Goal: Information Seeking & Learning: Find specific fact

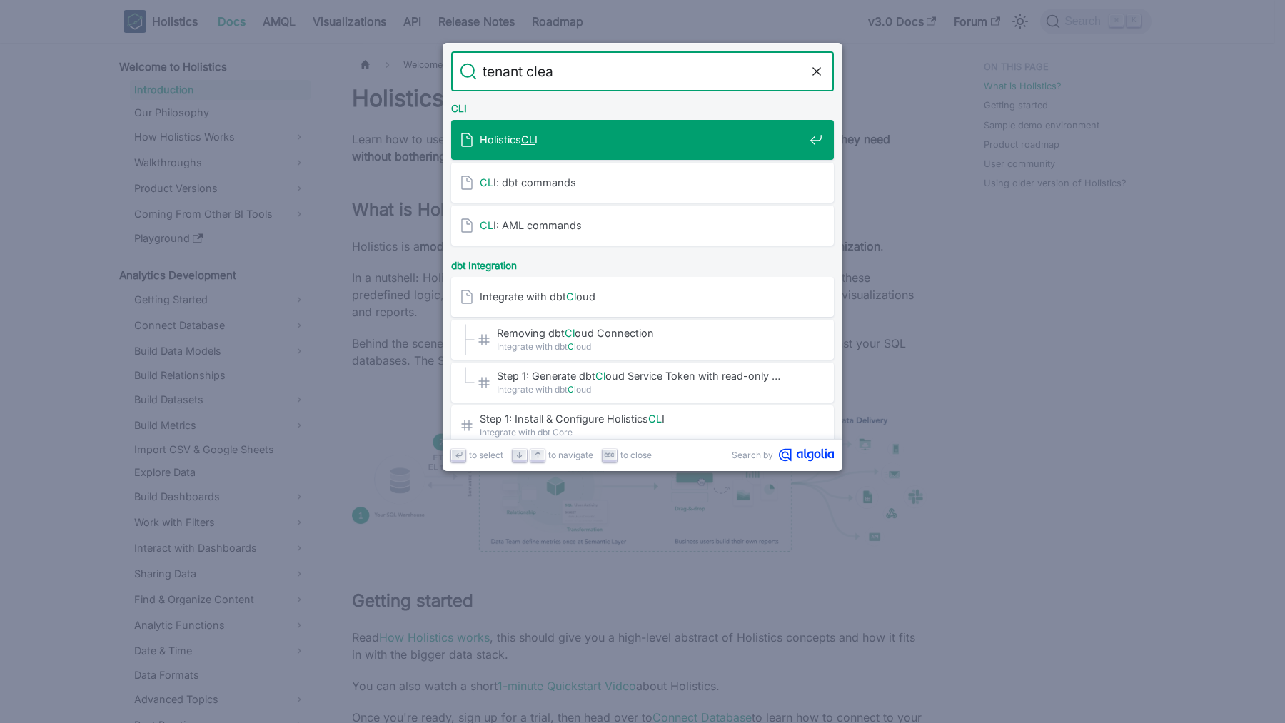
type input "tenant clean"
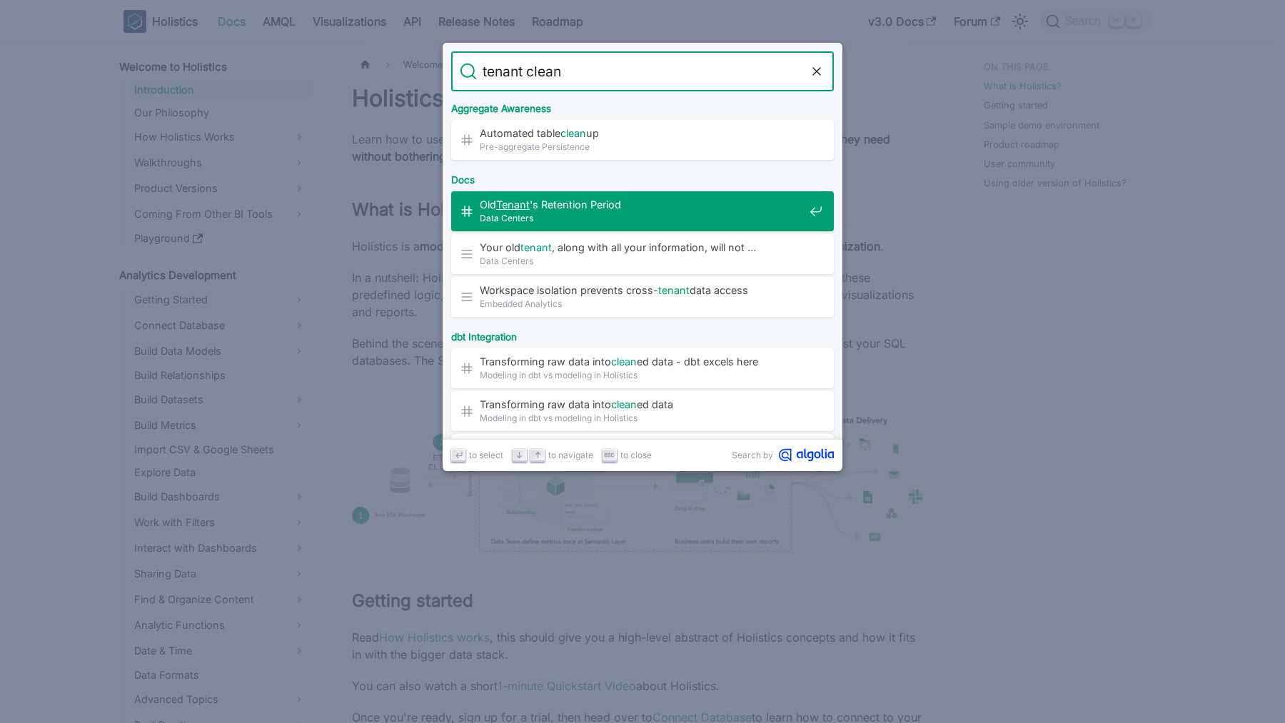
click at [633, 220] on span "Data Centers" at bounding box center [642, 218] width 324 height 14
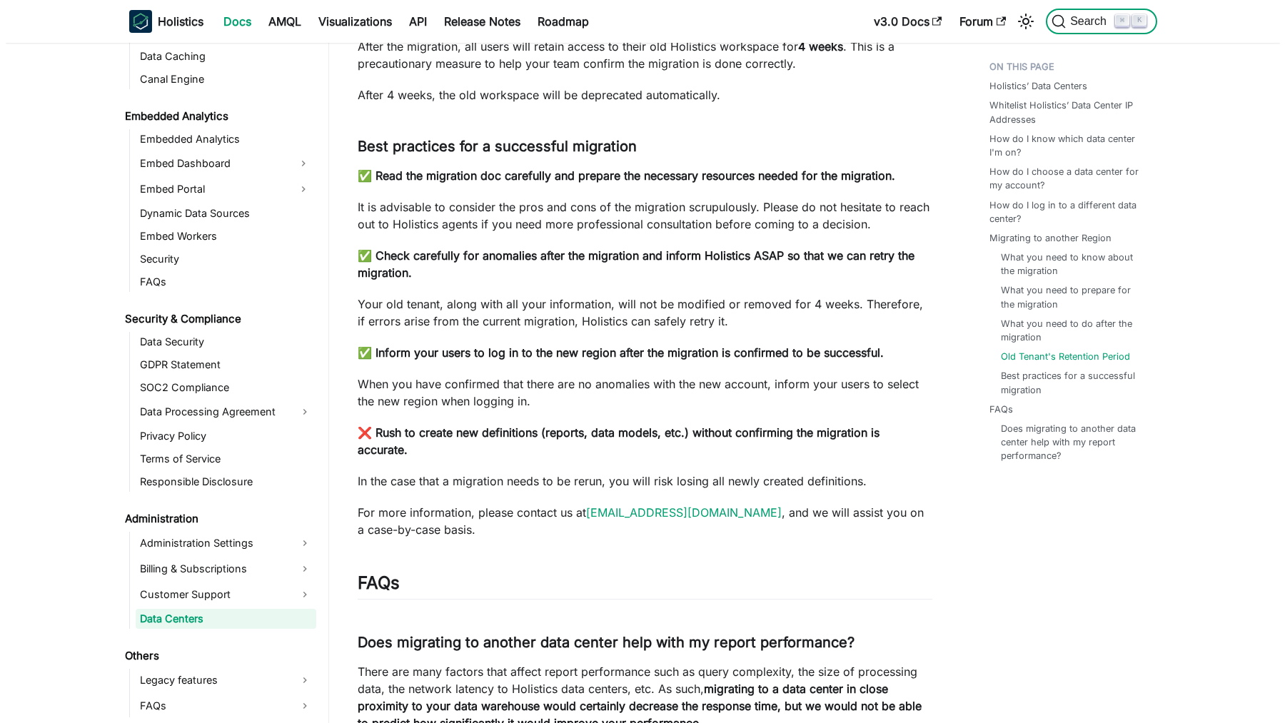
scroll to position [1450, 0]
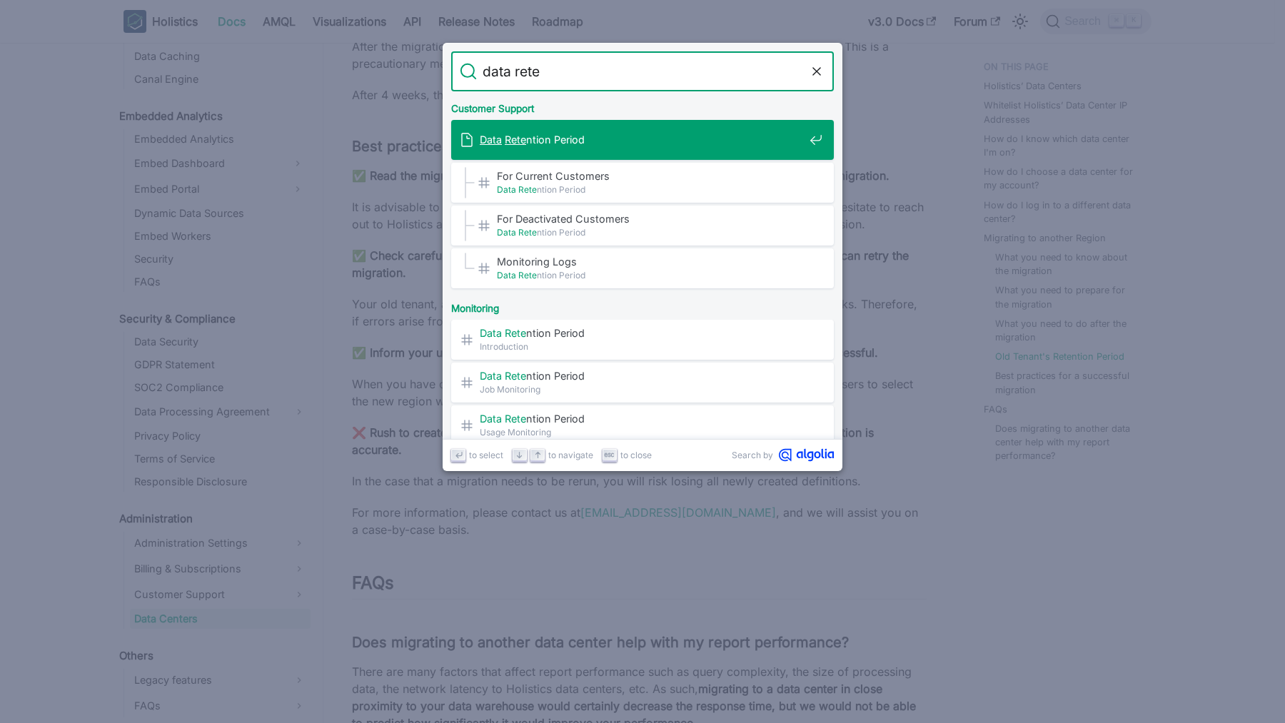
type input "data reten"
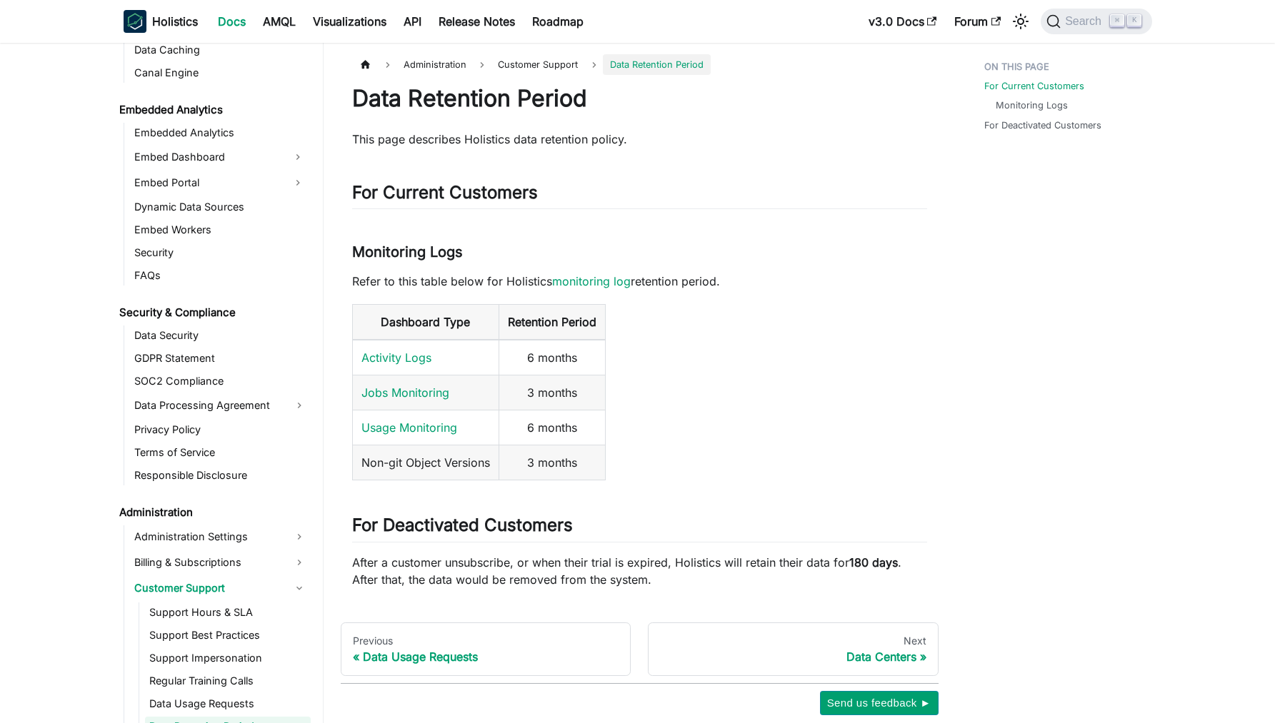
scroll to position [1458, 0]
click at [589, 528] on link "​" at bounding box center [581, 525] width 16 height 21
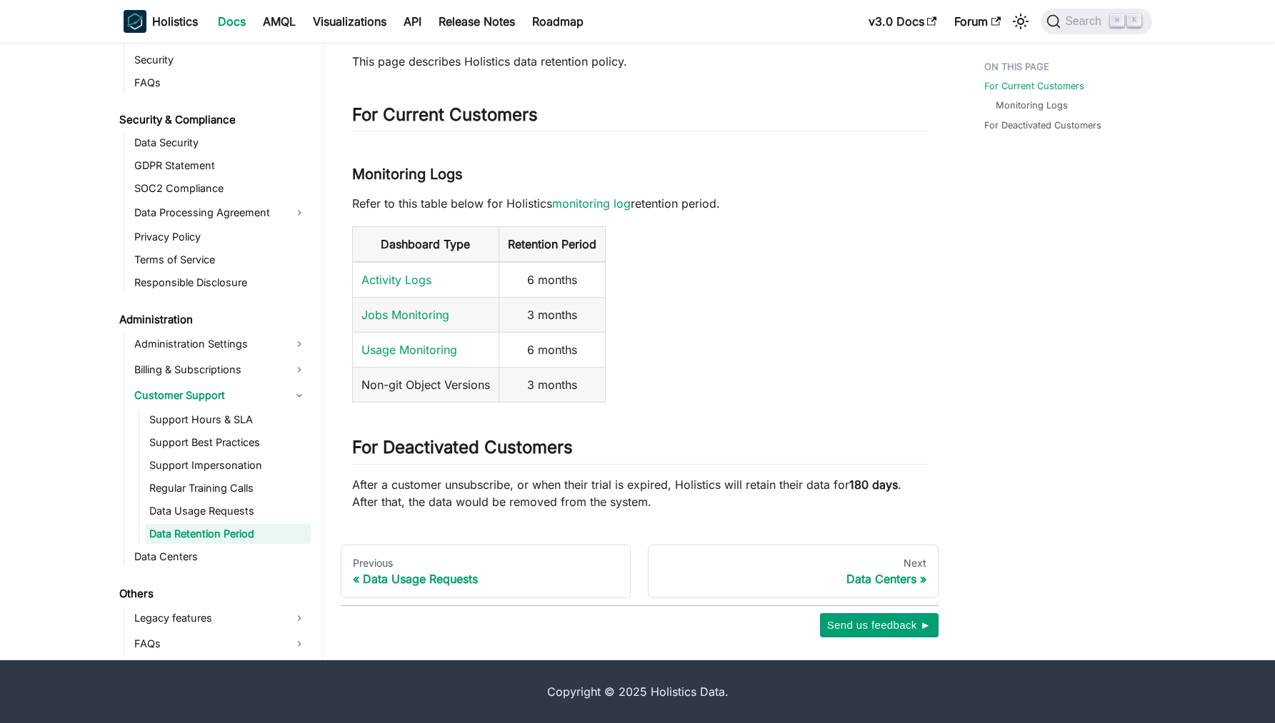
scroll to position [1588, 0]
click at [783, 371] on table "Dashboard Type Retention Period Activity Logs 6 months Jobs Monitoring 3 months…" at bounding box center [639, 314] width 575 height 176
